Goal: Task Accomplishment & Management: Use online tool/utility

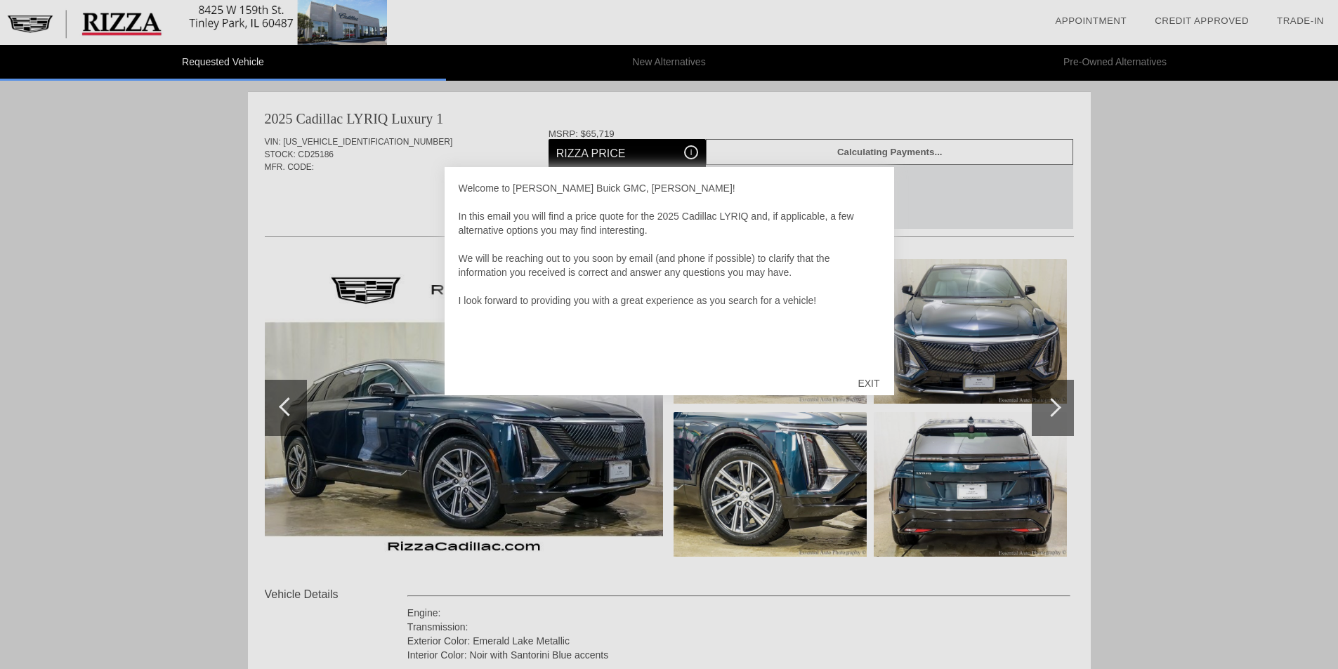
click at [867, 384] on div "EXIT" at bounding box center [868, 383] width 50 height 42
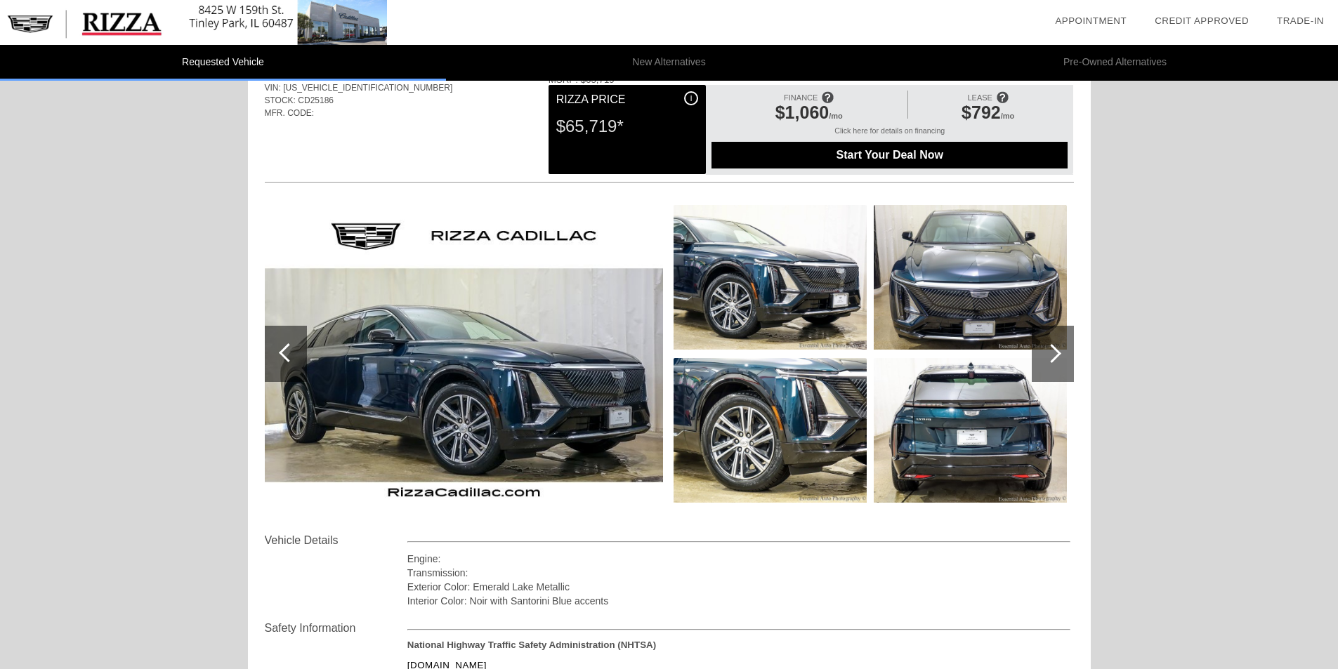
scroll to position [140, 0]
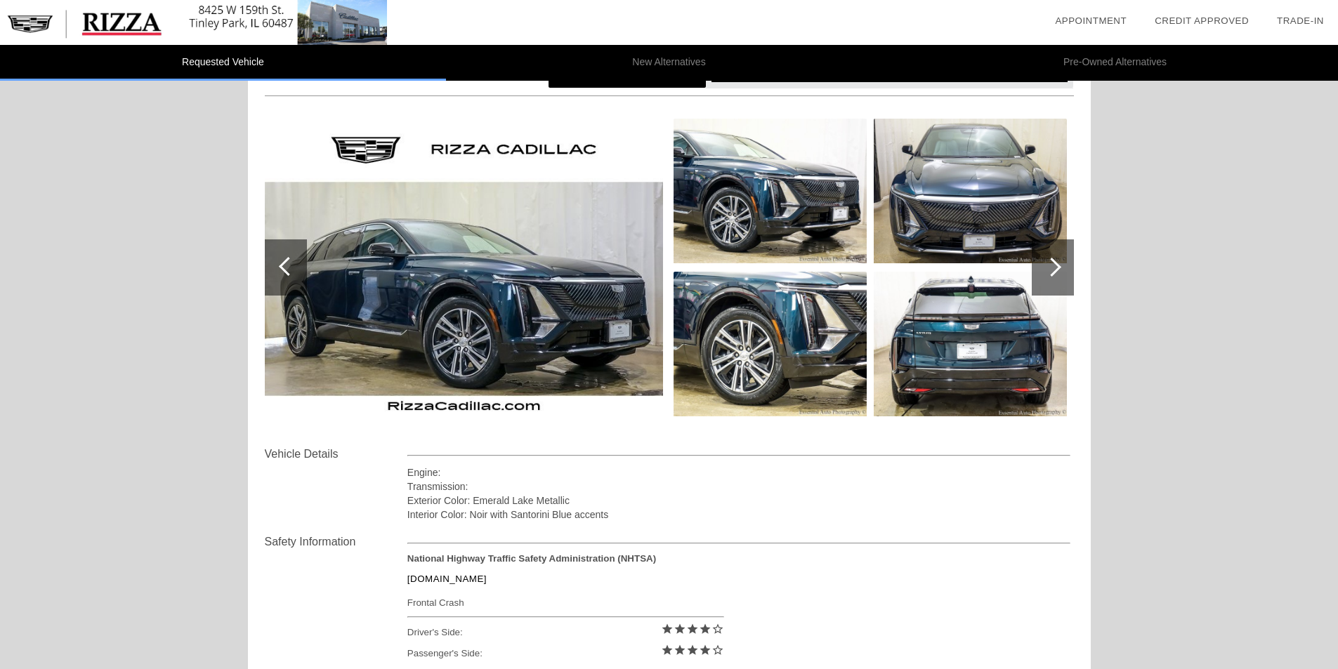
click at [1044, 268] on div at bounding box center [1051, 267] width 19 height 19
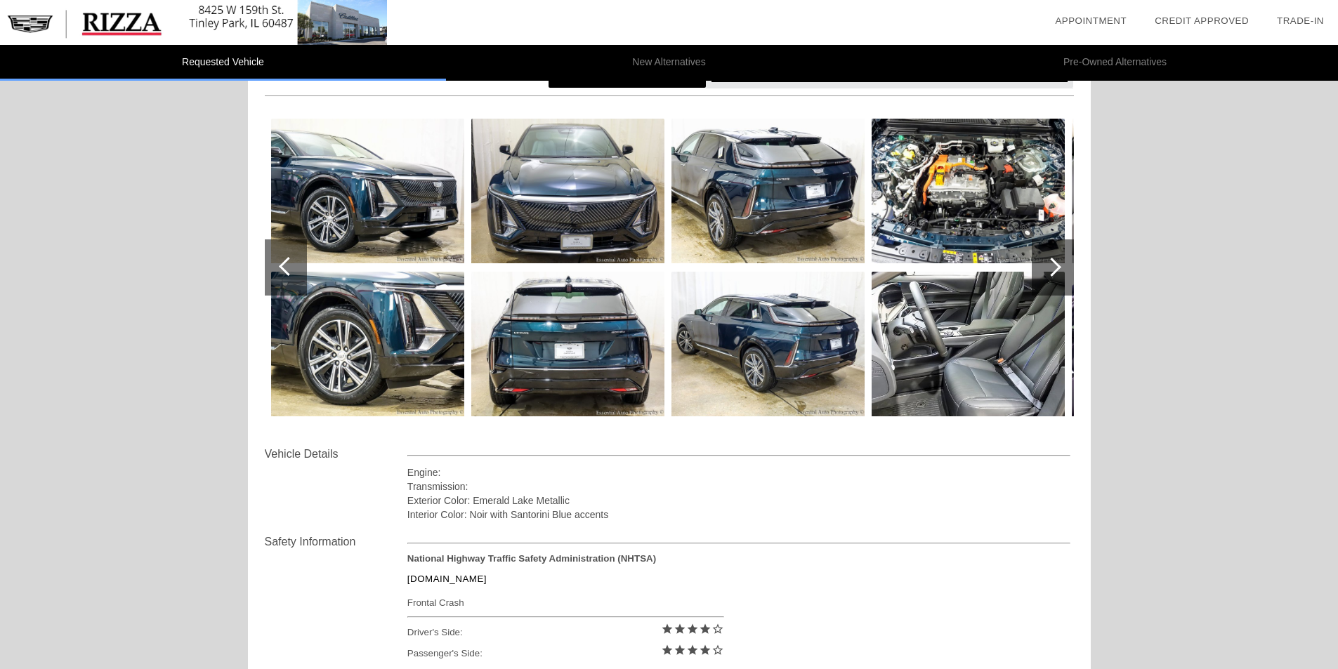
click at [1044, 268] on div at bounding box center [1051, 267] width 19 height 19
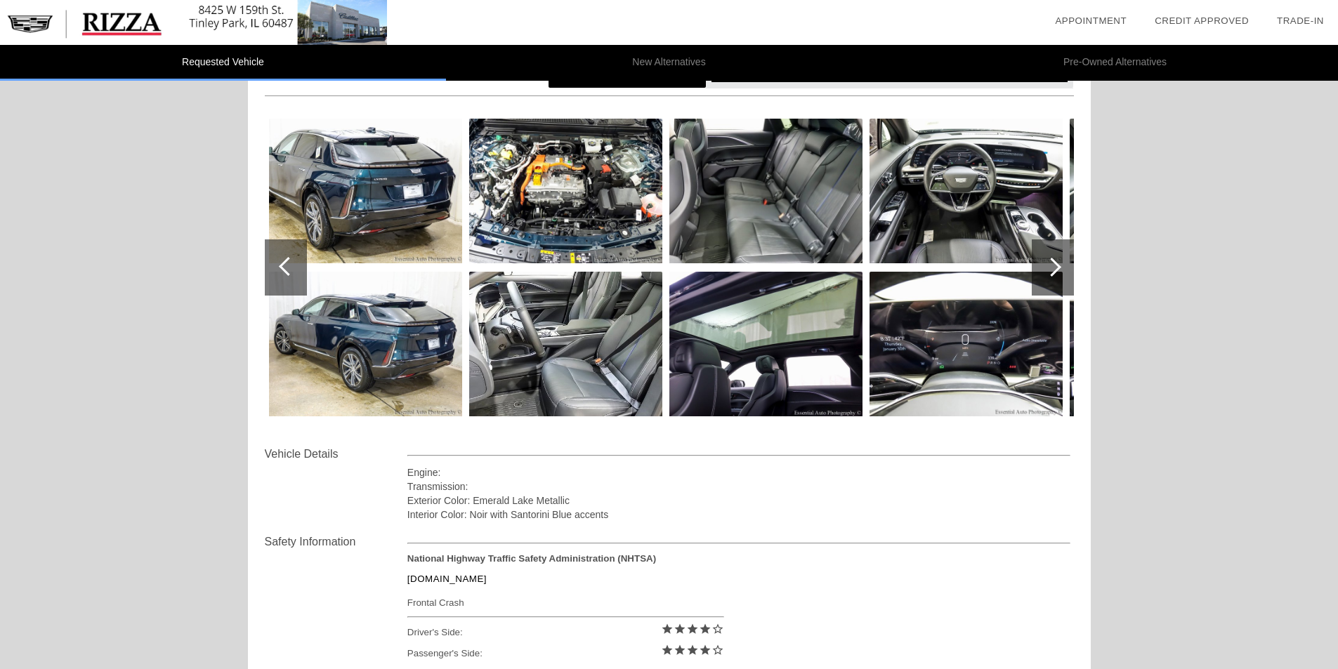
click at [1044, 268] on div at bounding box center [1051, 267] width 19 height 19
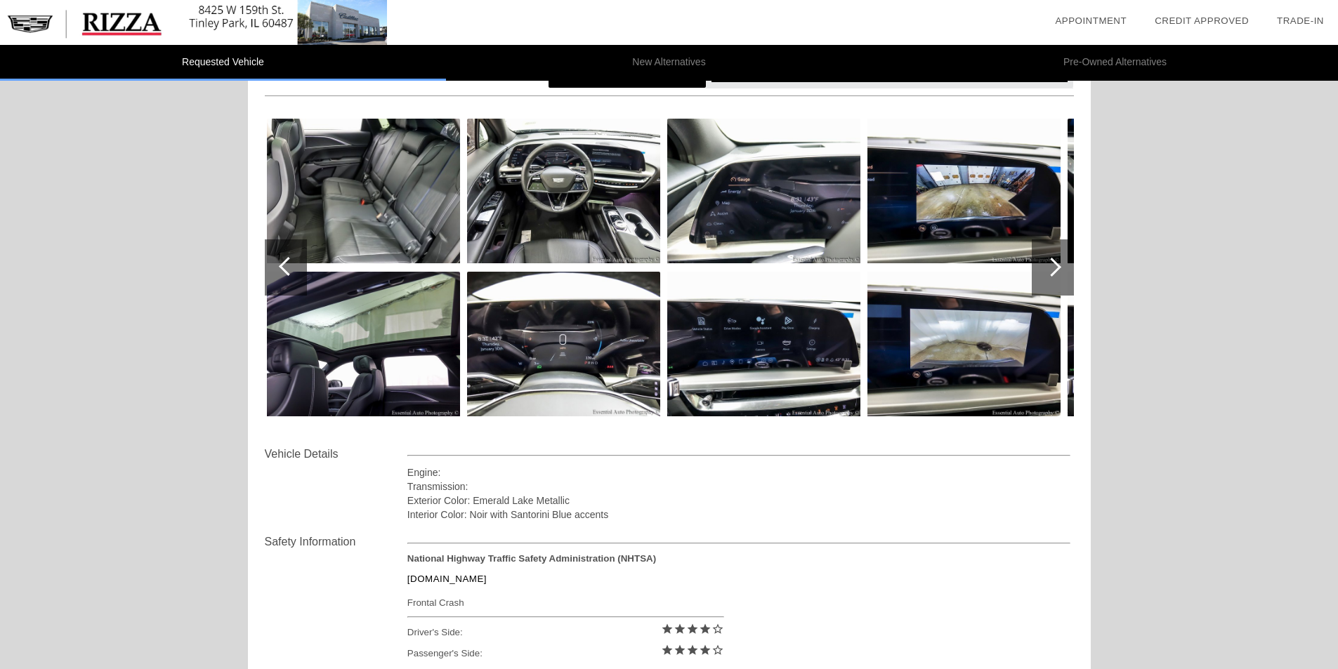
click at [1044, 268] on div at bounding box center [1051, 267] width 19 height 19
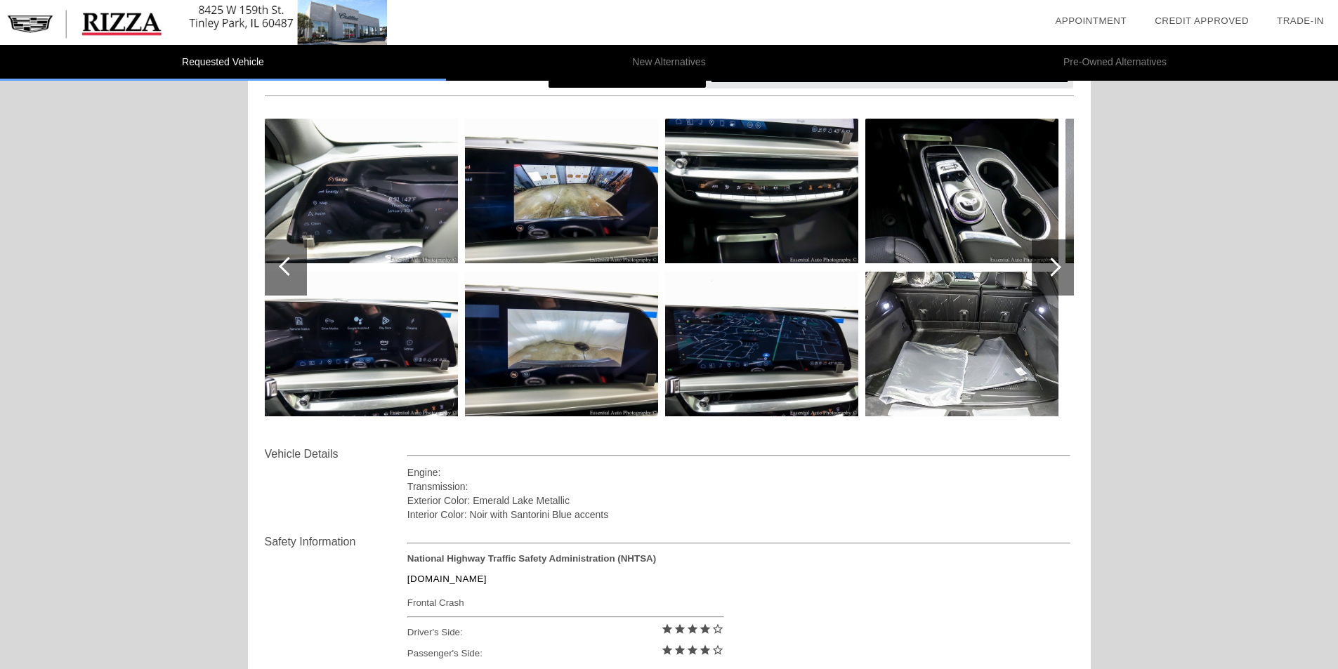
click at [1044, 268] on div at bounding box center [1051, 267] width 19 height 19
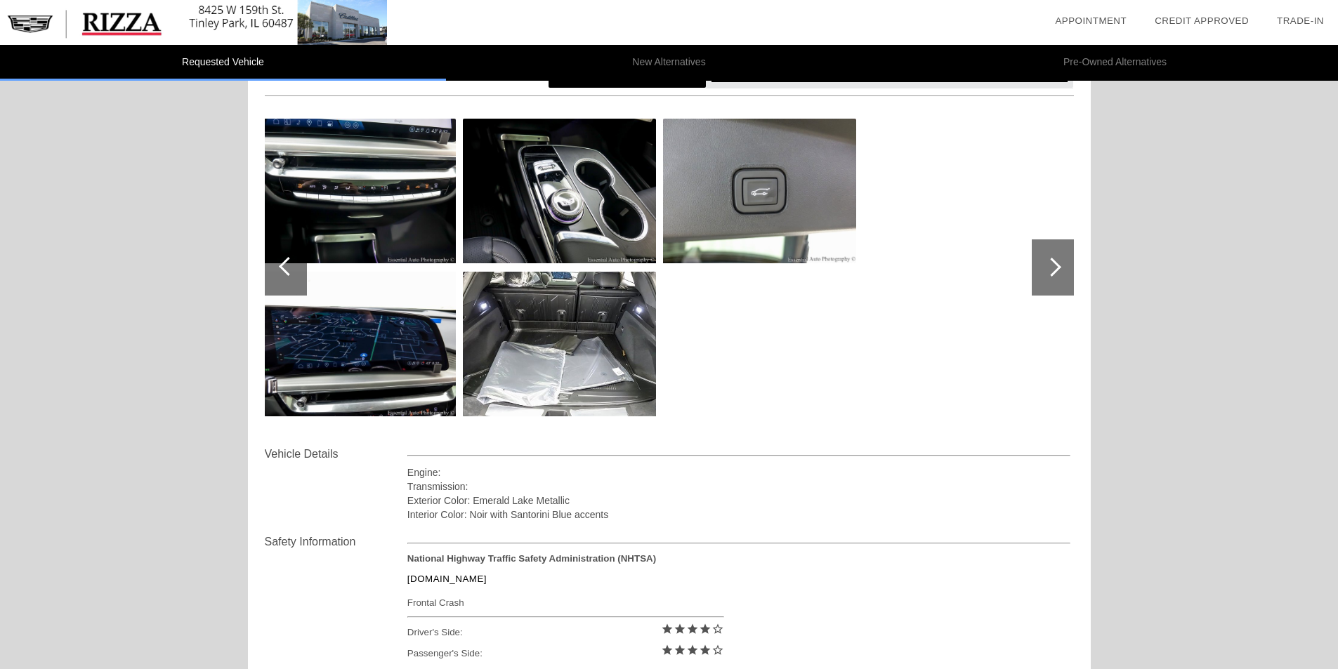
click at [1044, 268] on div at bounding box center [1051, 267] width 19 height 19
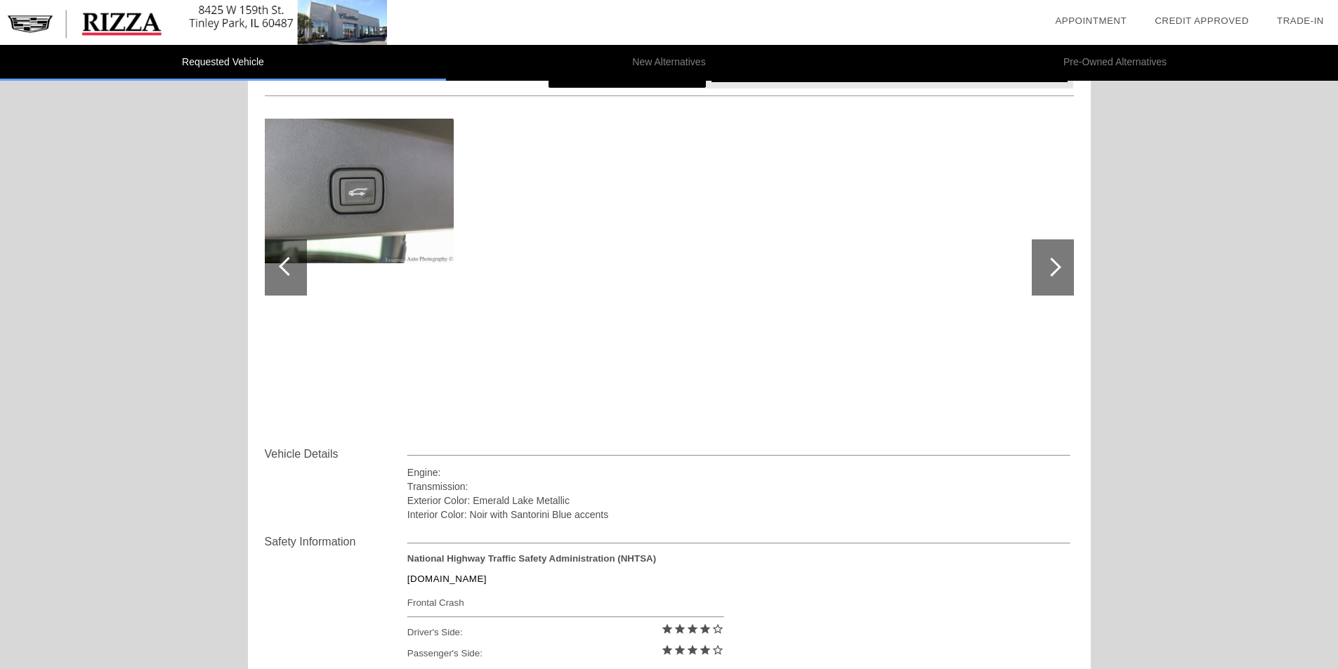
click at [1044, 268] on div at bounding box center [1051, 267] width 19 height 19
